Goal: Task Accomplishment & Management: Manage account settings

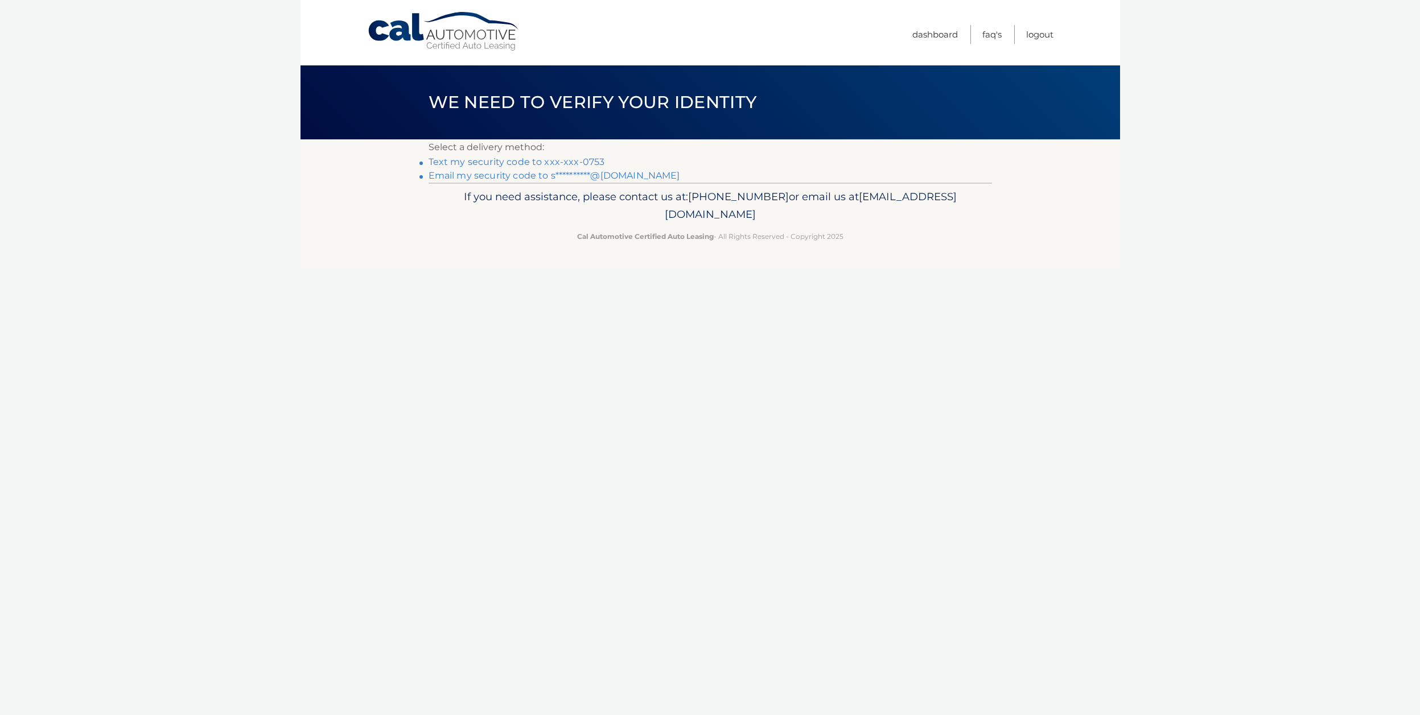
click at [483, 164] on link "Text my security code to xxx-xxx-0753" at bounding box center [517, 161] width 176 height 11
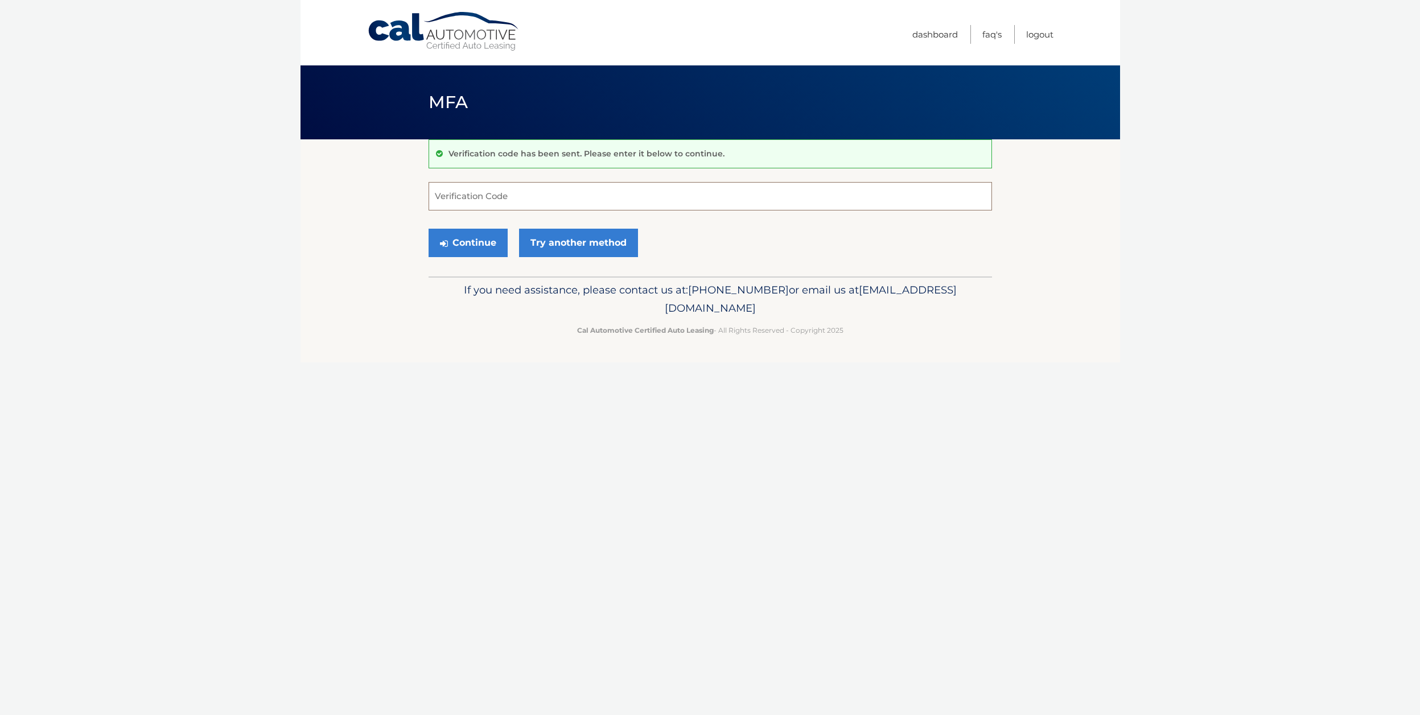
click at [473, 202] on input "Verification Code" at bounding box center [710, 196] width 563 height 28
type input "049198"
click at [429, 229] on button "Continue" at bounding box center [468, 243] width 79 height 28
